Goal: Information Seeking & Learning: Learn about a topic

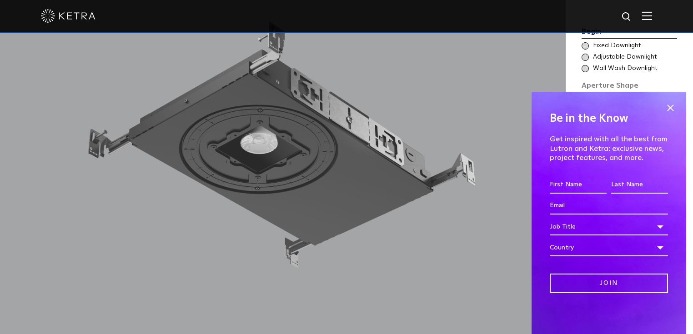
scroll to position [836, 0]
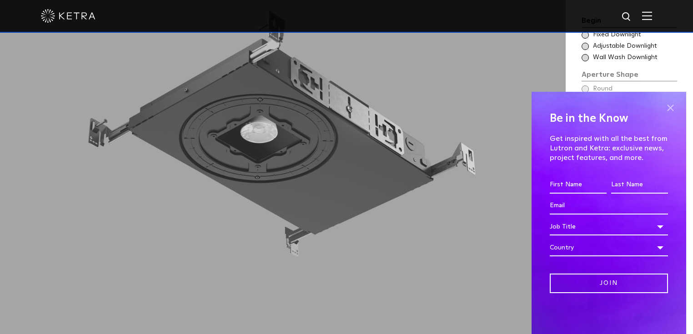
click at [668, 110] on span at bounding box center [670, 108] width 14 height 14
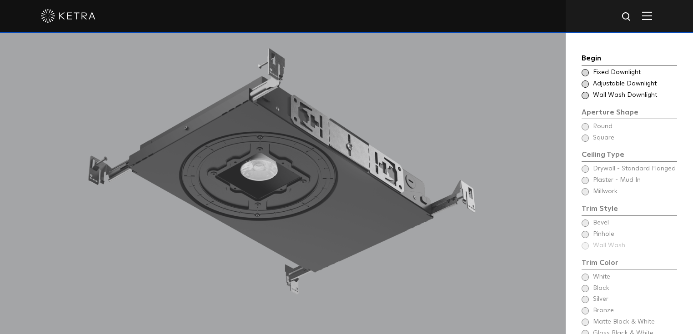
scroll to position [798, 0]
click at [584, 81] on span at bounding box center [584, 84] width 7 height 7
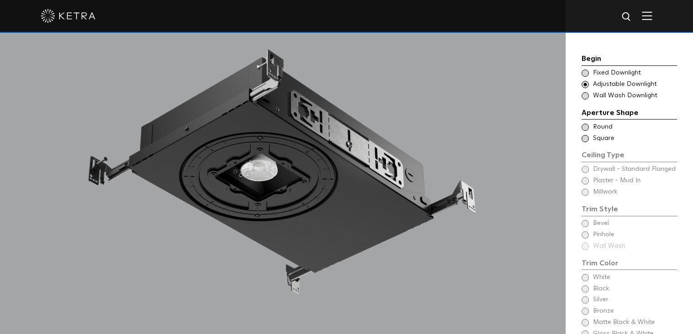
click at [584, 135] on span at bounding box center [584, 138] width 7 height 7
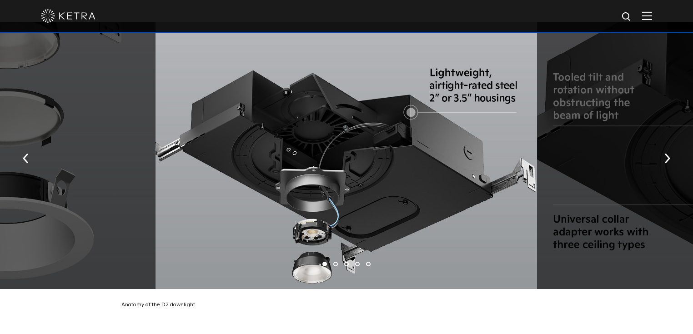
scroll to position [1533, 0]
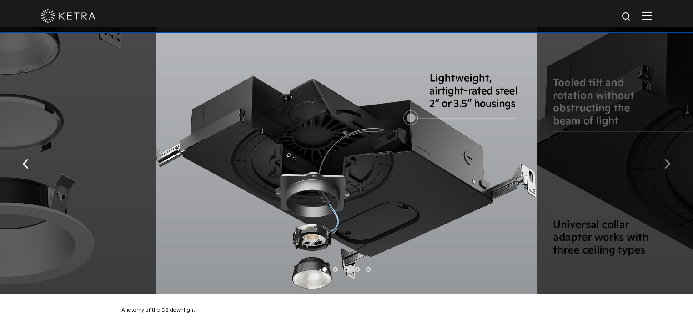
click at [664, 153] on button "button" at bounding box center [667, 163] width 20 height 31
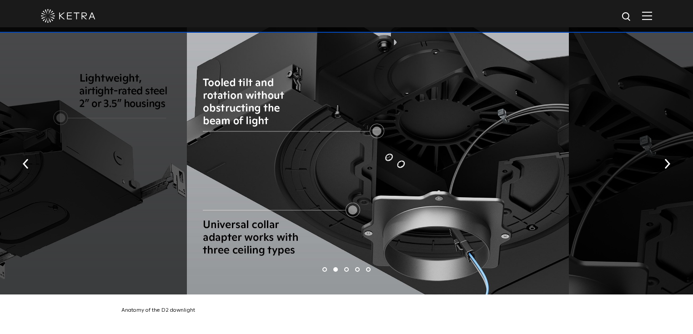
drag, startPoint x: 188, startPoint y: 211, endPoint x: 202, endPoint y: 241, distance: 32.7
click at [202, 241] on div at bounding box center [377, 160] width 381 height 267
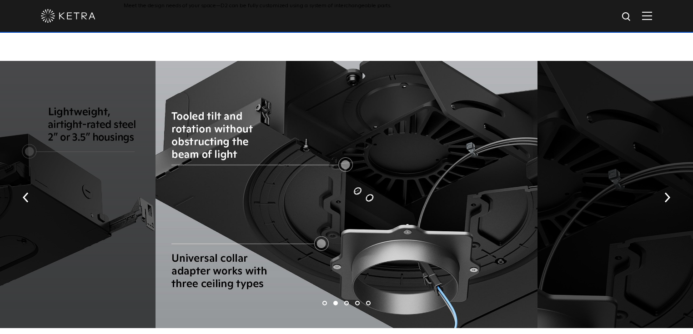
scroll to position [1500, 0]
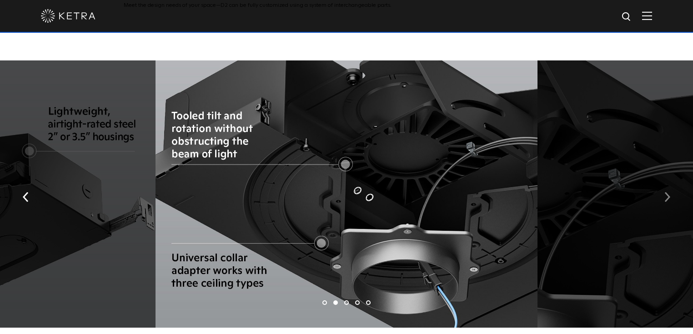
click at [666, 192] on img "button" at bounding box center [667, 197] width 6 height 10
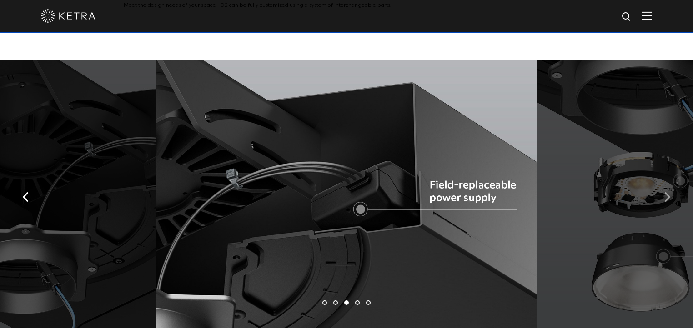
click at [666, 192] on img "button" at bounding box center [667, 197] width 6 height 10
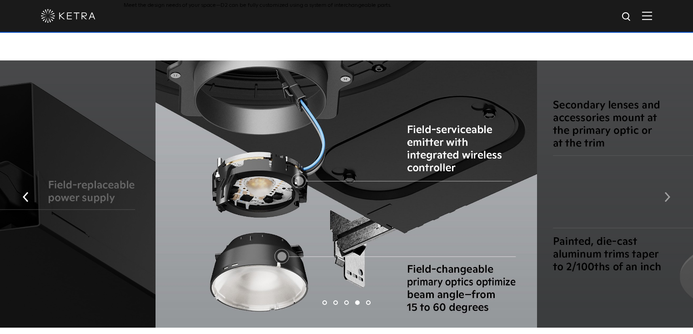
click at [666, 192] on img "button" at bounding box center [667, 197] width 6 height 10
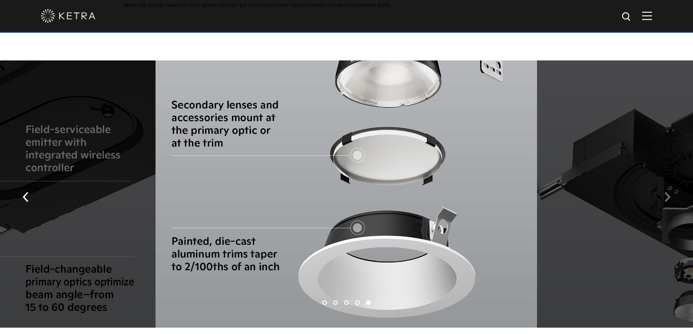
click at [666, 192] on img "button" at bounding box center [667, 197] width 6 height 10
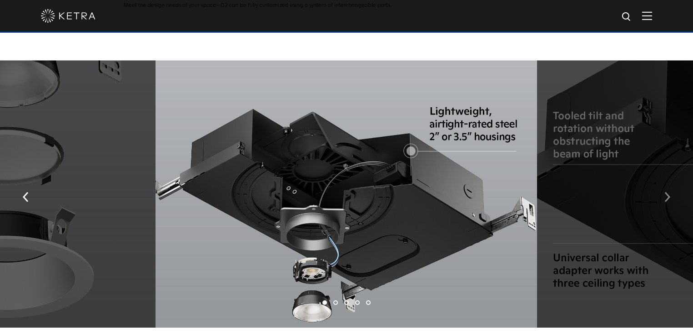
click at [666, 192] on img "button" at bounding box center [667, 197] width 6 height 10
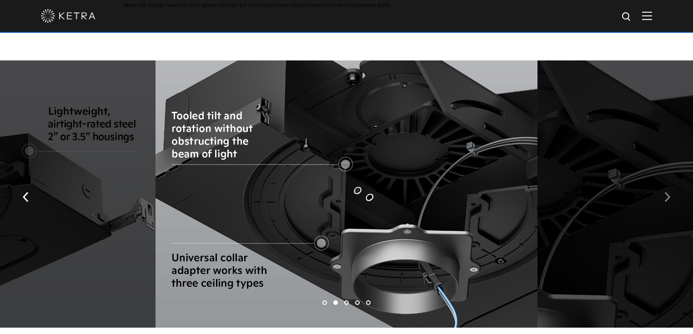
click at [666, 192] on img "button" at bounding box center [667, 197] width 6 height 10
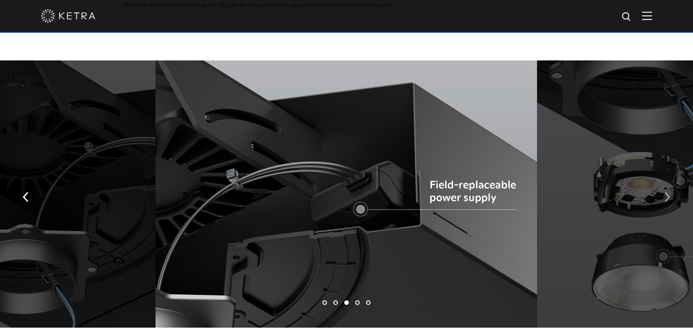
click at [666, 192] on img "button" at bounding box center [667, 197] width 6 height 10
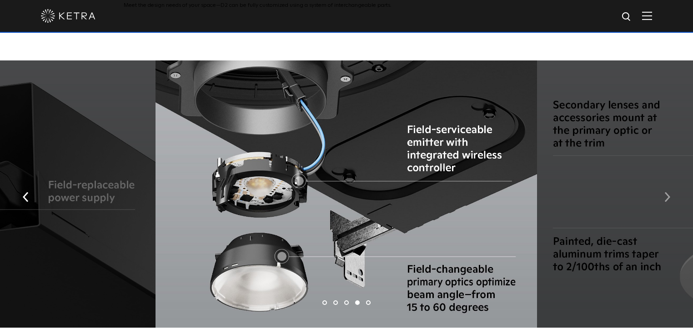
click at [666, 192] on img "button" at bounding box center [667, 197] width 6 height 10
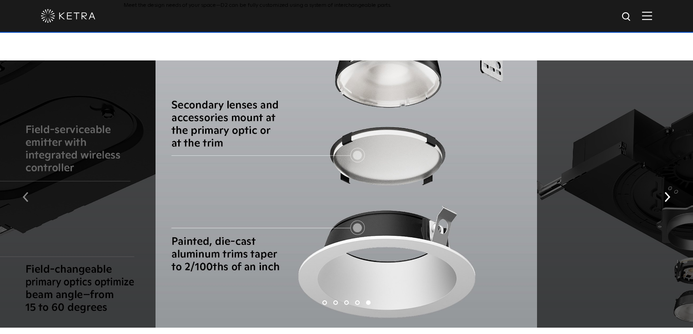
click at [29, 185] on button "button" at bounding box center [26, 196] width 20 height 31
